Goal: Transaction & Acquisition: Purchase product/service

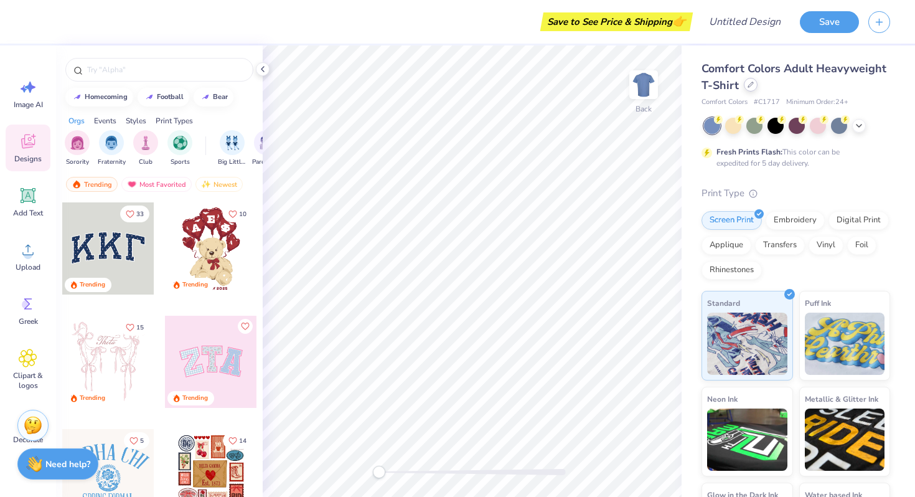
click at [746, 88] on div at bounding box center [751, 85] width 14 height 14
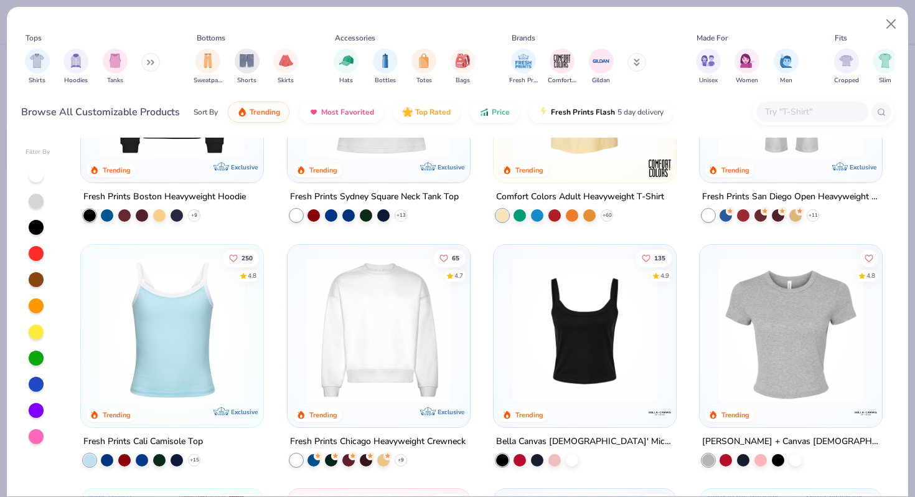
scroll to position [390, 0]
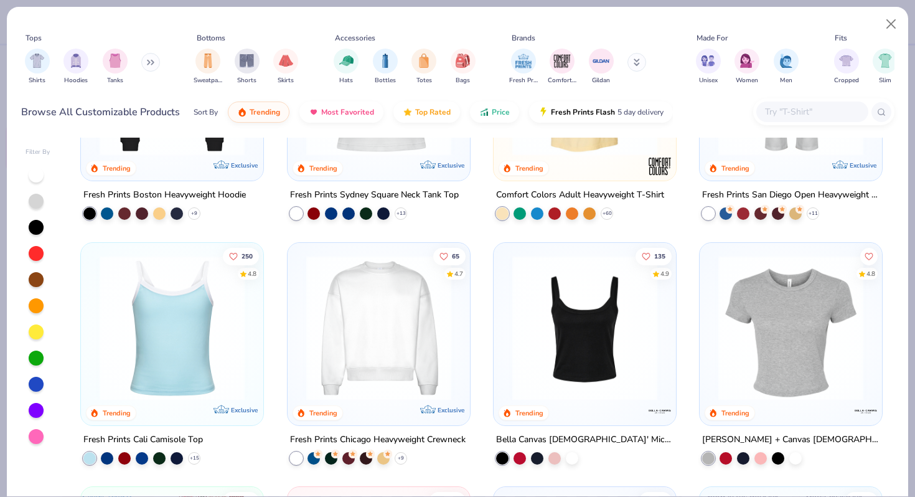
click at [542, 326] on img at bounding box center [584, 327] width 157 height 145
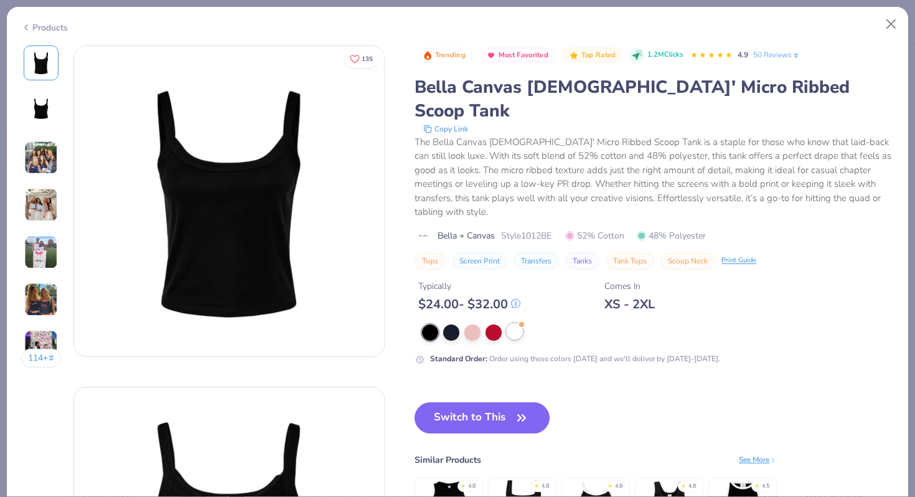
click at [515, 323] on div at bounding box center [515, 331] width 16 height 16
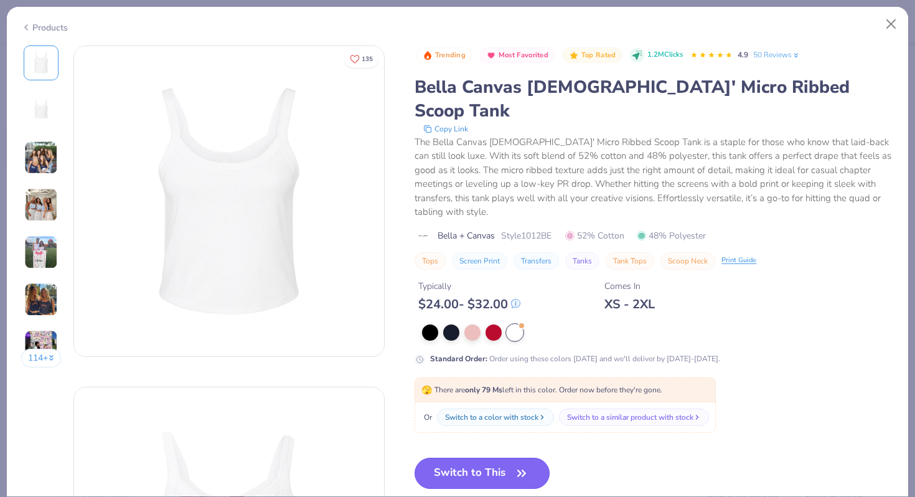
click at [481, 458] on button "Switch to This" at bounding box center [482, 473] width 135 height 31
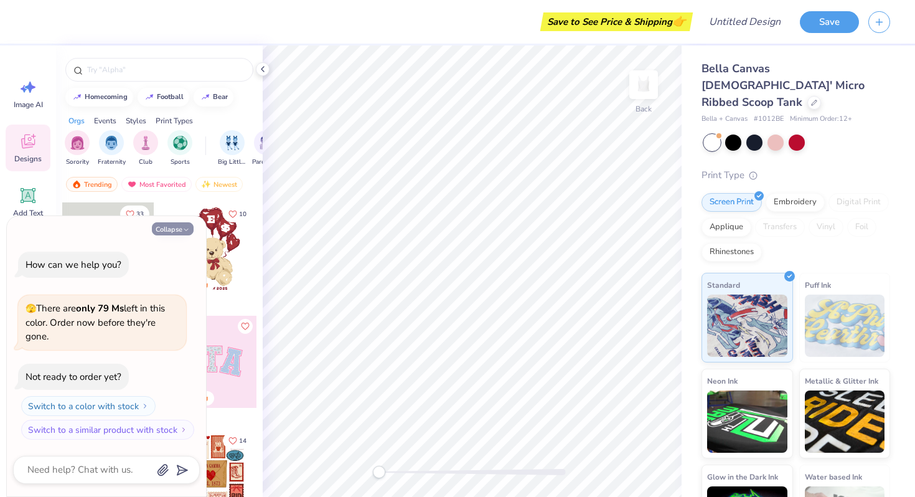
click at [178, 232] on button "Collapse" at bounding box center [173, 228] width 42 height 13
type textarea "x"
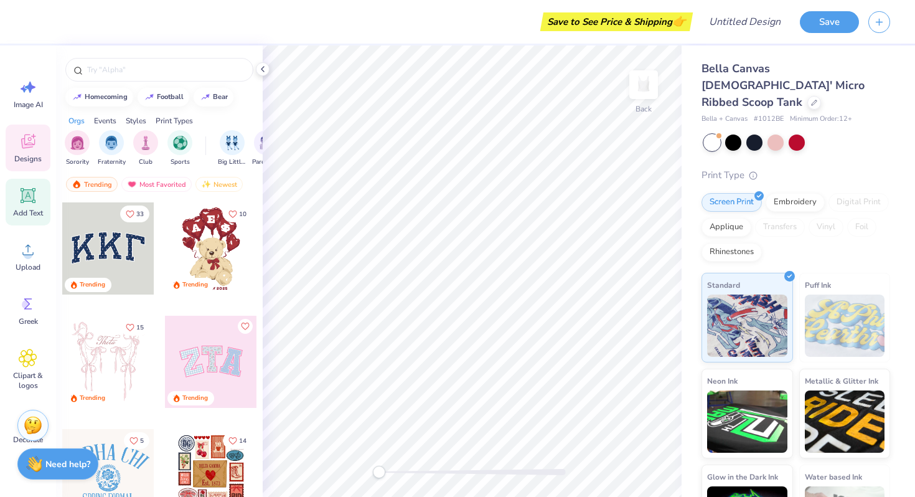
click at [26, 191] on icon at bounding box center [28, 196] width 12 height 12
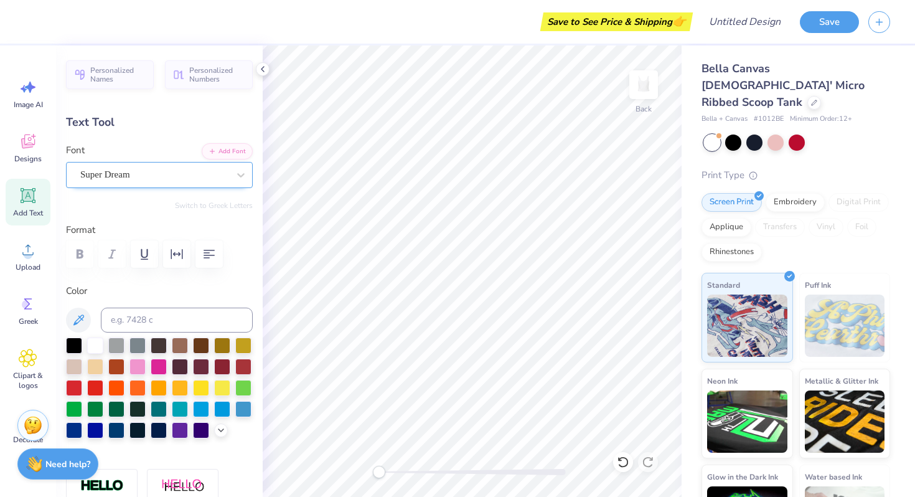
click at [141, 179] on div "Super Dream" at bounding box center [154, 174] width 151 height 19
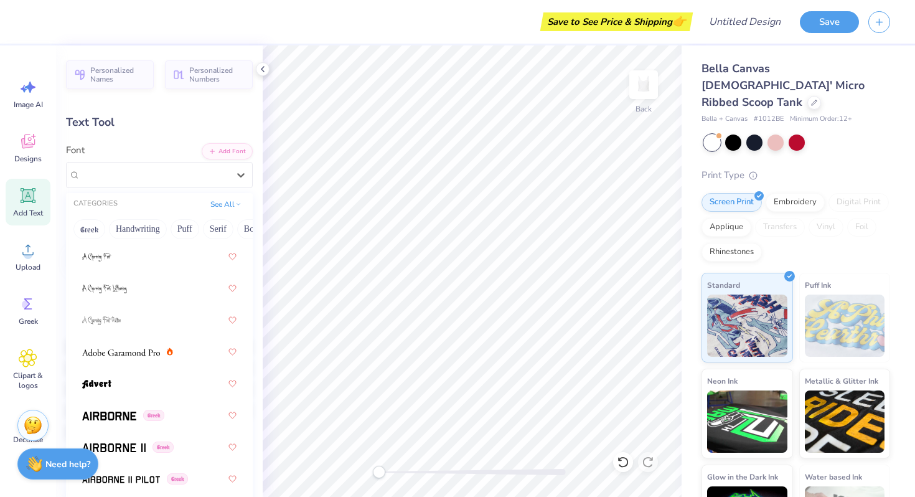
scroll to position [159, 0]
